Goal: Obtain resource: Download file/media

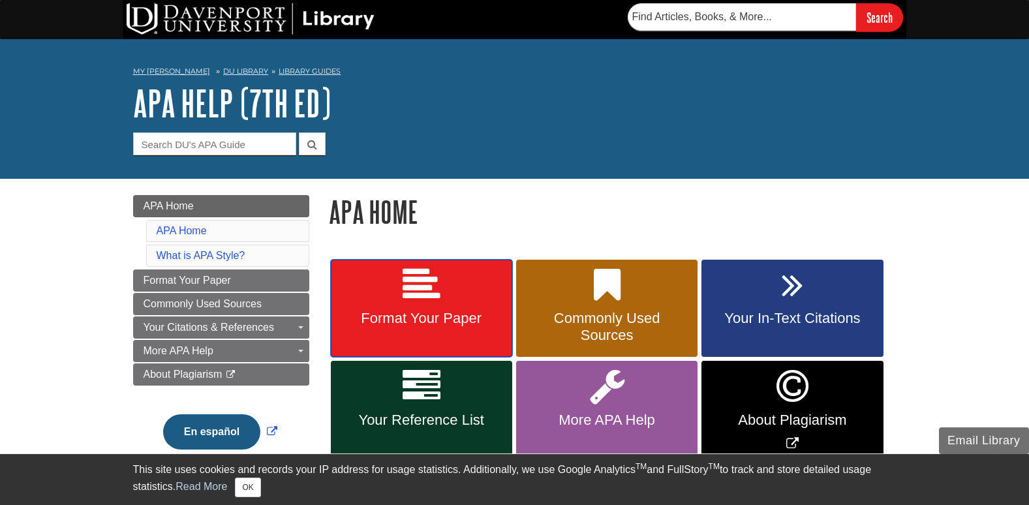
click at [434, 308] on link "Format Your Paper" at bounding box center [421, 309] width 181 height 98
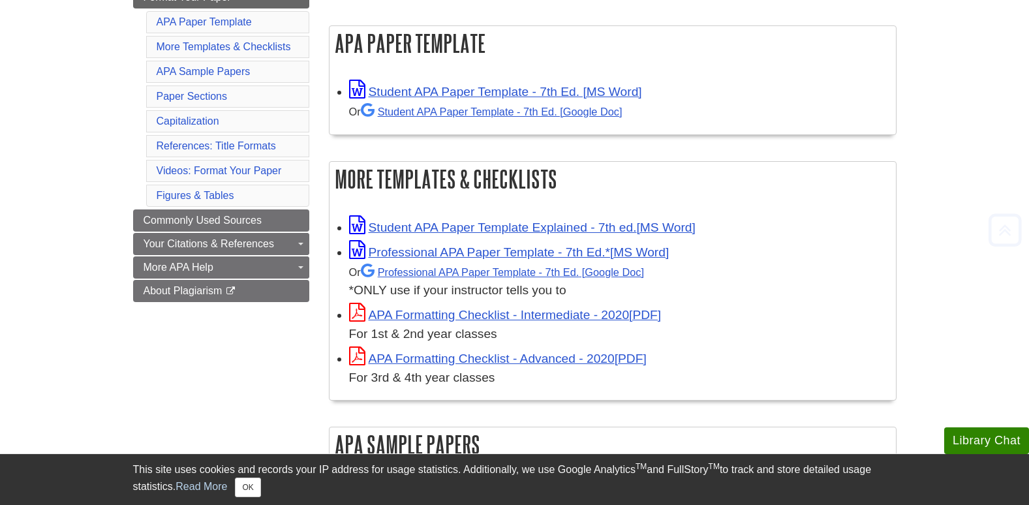
scroll to position [247, 0]
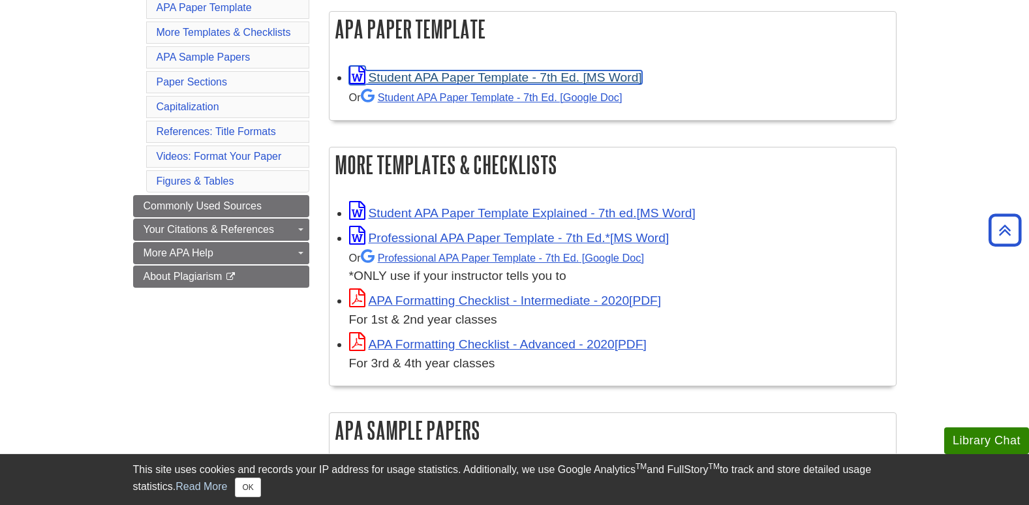
click at [434, 78] on link "Student APA Paper Template - 7th Ed. [MS Word]" at bounding box center [495, 77] width 293 height 14
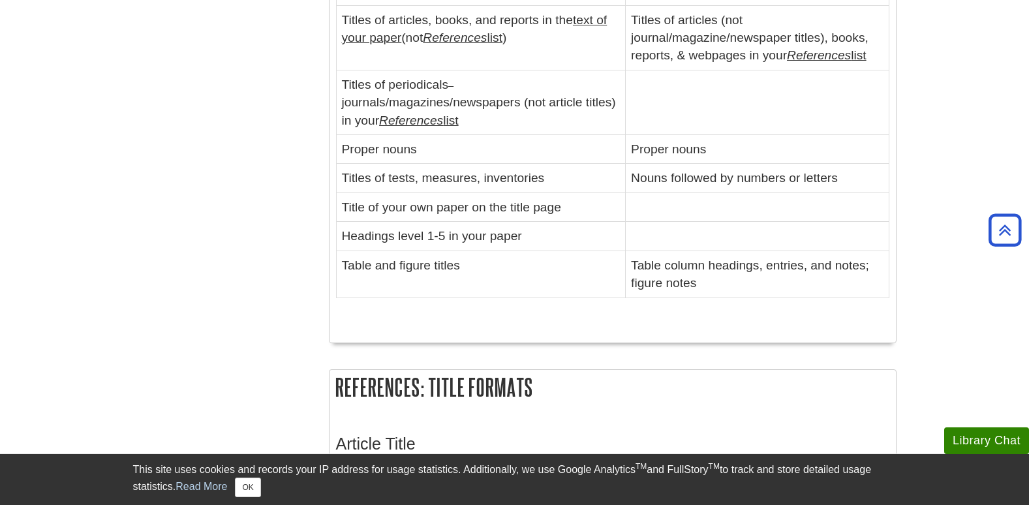
scroll to position [0, 0]
